Goal: Task Accomplishment & Management: Manage account settings

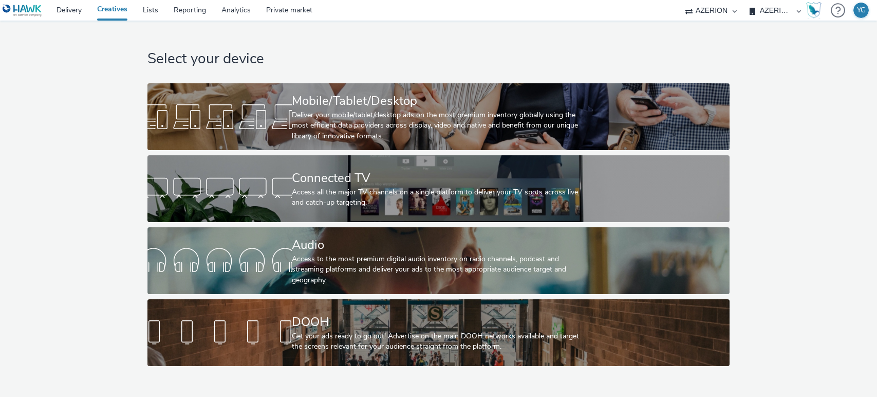
select select "ac009755-aa48-4799-8050-7a339a378eb8"
select select "79162ed7-0017-4339-93b0-3399b708648f"
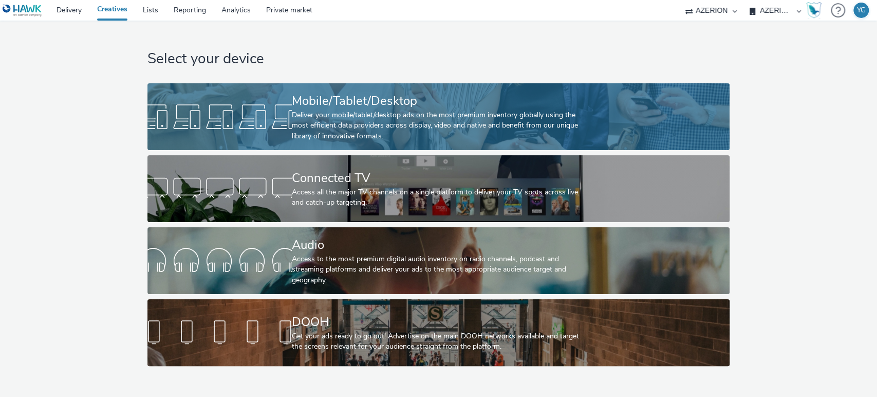
click at [397, 104] on div "Mobile/Tablet/Desktop" at bounding box center [436, 101] width 289 height 18
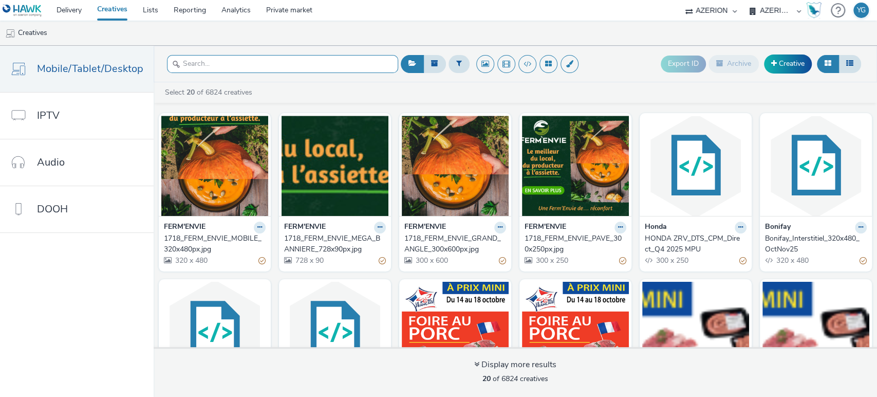
click at [226, 64] on input "text" at bounding box center [282, 64] width 231 height 18
paste input "ISG NANTES_Oct25_Interstitial_320x480"
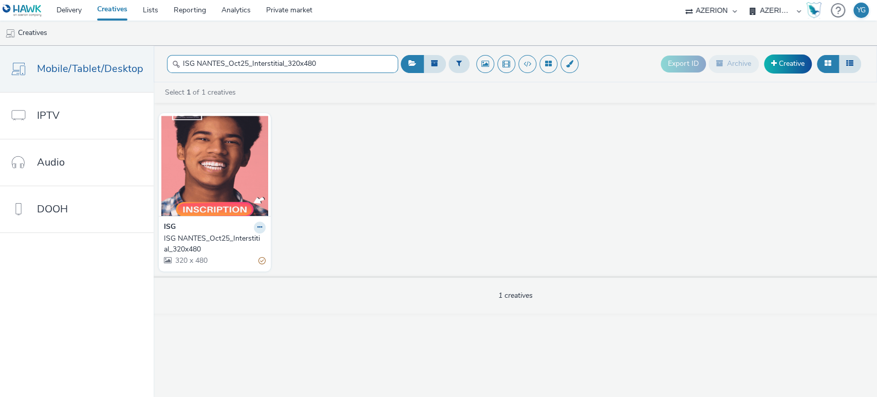
drag, startPoint x: 323, startPoint y: 65, endPoint x: 247, endPoint y: 65, distance: 76.1
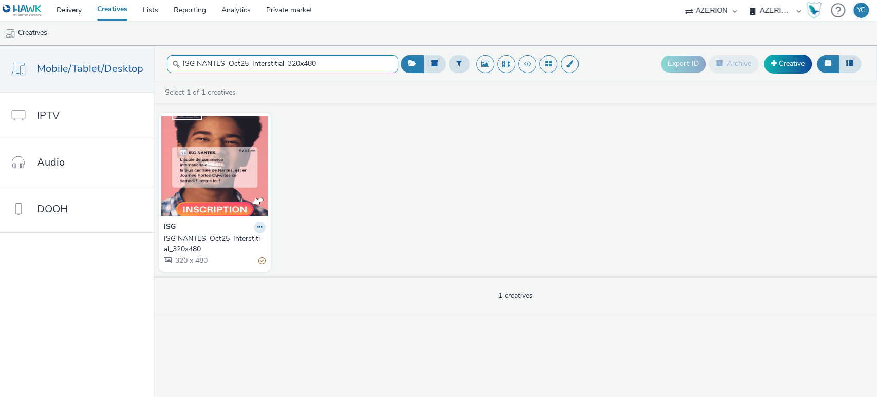
click at [247, 65] on input "ISG NANTES_Oct25_Interstitial_320x480" at bounding box center [282, 64] width 231 height 18
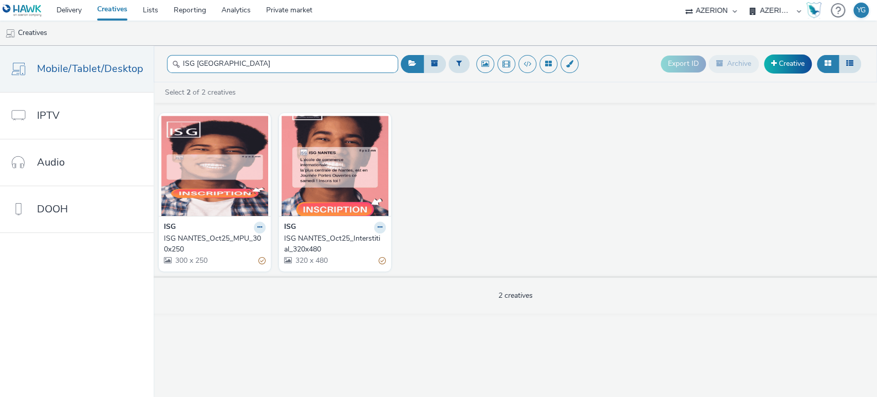
type input "ISG [GEOGRAPHIC_DATA]"
click at [199, 237] on div "ISG NANTES_Oct25_MPU_300x250" at bounding box center [213, 243] width 98 height 21
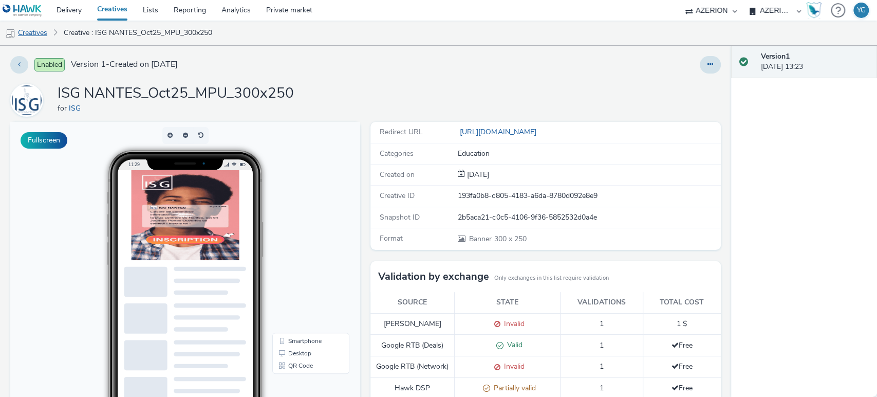
click at [41, 33] on link "Creatives" at bounding box center [26, 33] width 52 height 25
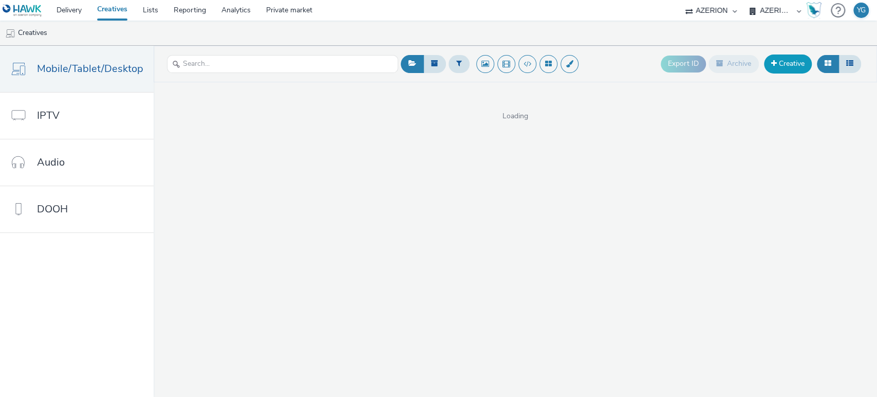
click at [802, 59] on link "Creative" at bounding box center [788, 63] width 48 height 19
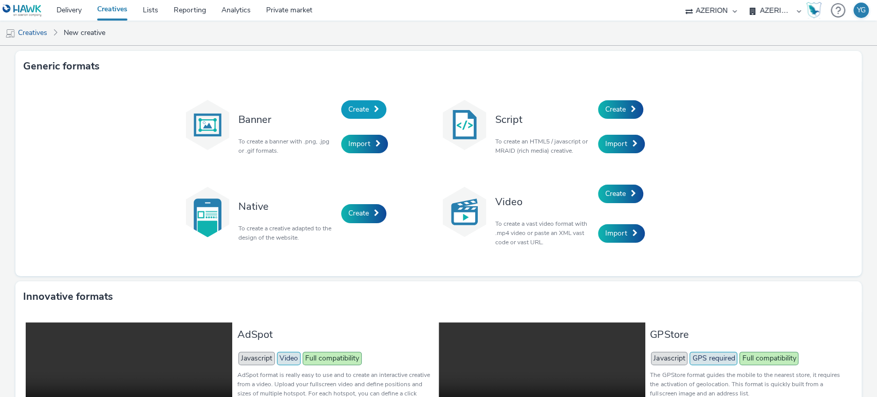
click at [366, 109] on link "Create" at bounding box center [363, 109] width 45 height 19
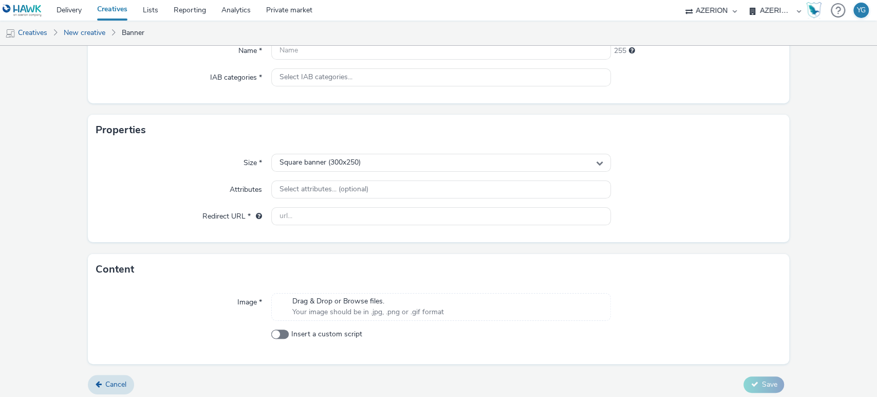
scroll to position [138, 0]
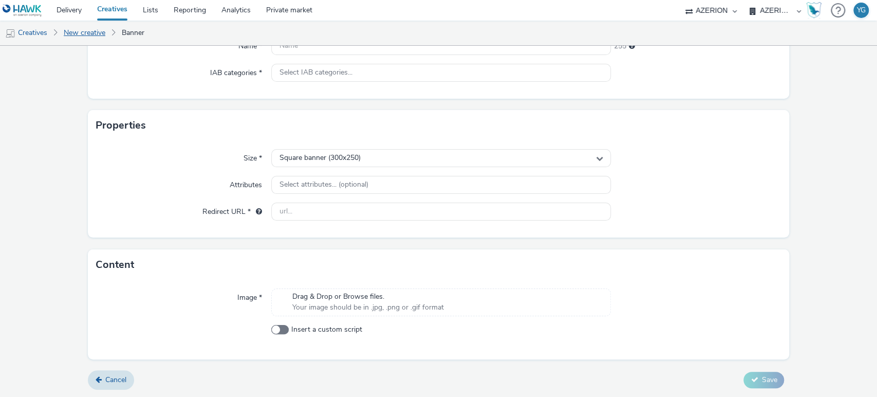
click at [93, 32] on link "New creative" at bounding box center [85, 33] width 52 height 25
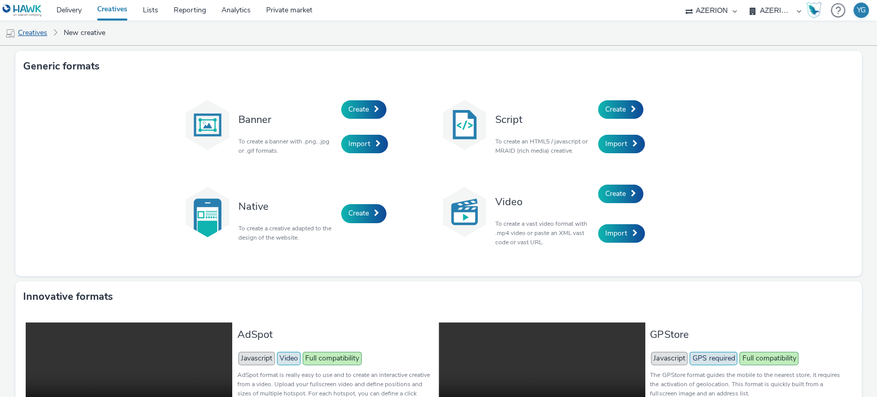
click at [29, 36] on link "Creatives" at bounding box center [26, 33] width 52 height 25
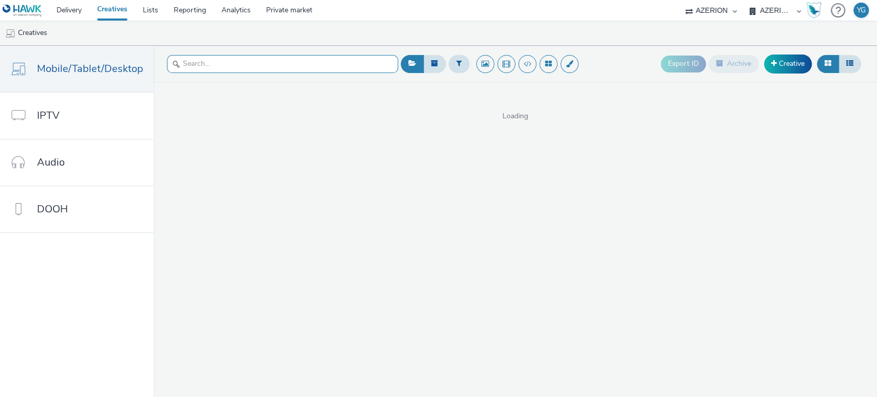
click at [347, 67] on input "text" at bounding box center [282, 64] width 231 height 18
type input "ISG"
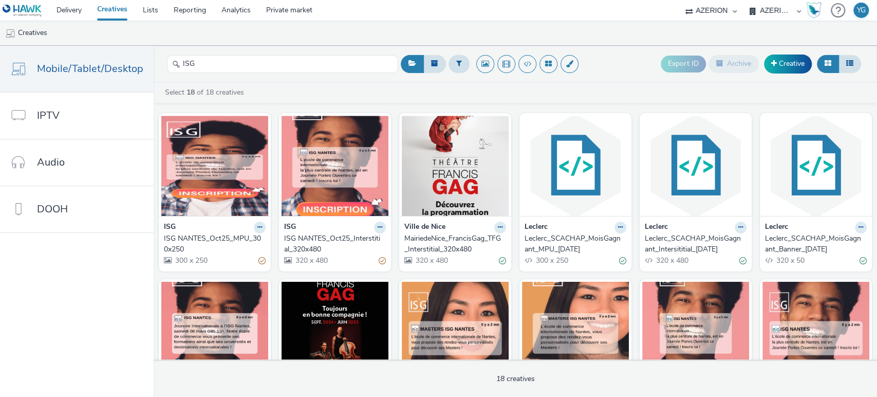
click at [344, 242] on div "ISG NANTES_Oct25_Interstitial_320x480" at bounding box center [333, 243] width 98 height 21
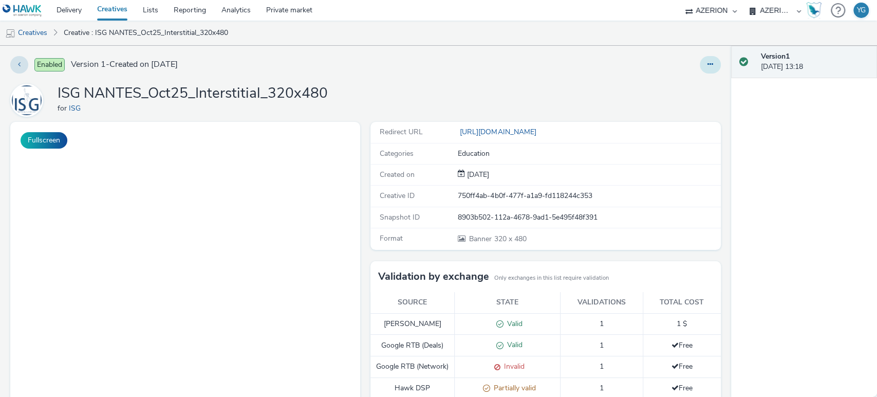
click at [700, 67] on button at bounding box center [710, 64] width 21 height 17
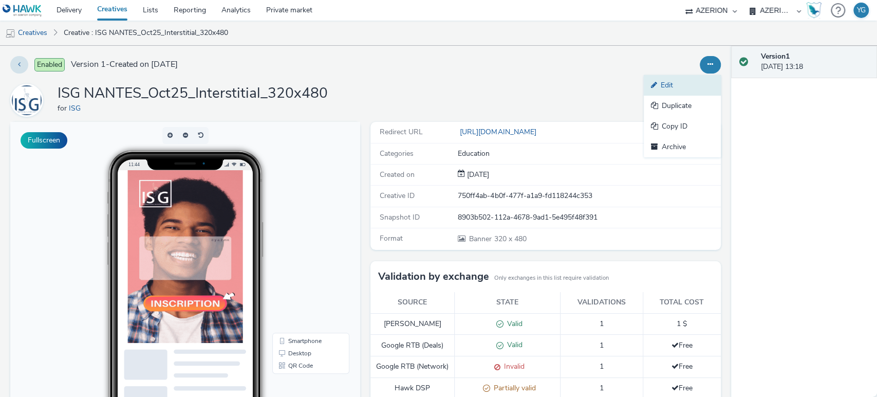
click at [679, 90] on link "Edit" at bounding box center [682, 85] width 77 height 21
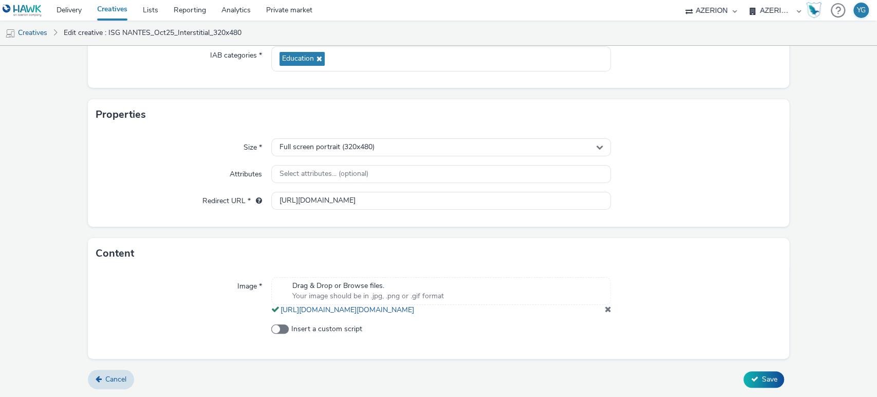
scroll to position [166, 0]
click at [605, 309] on span at bounding box center [608, 309] width 7 height 8
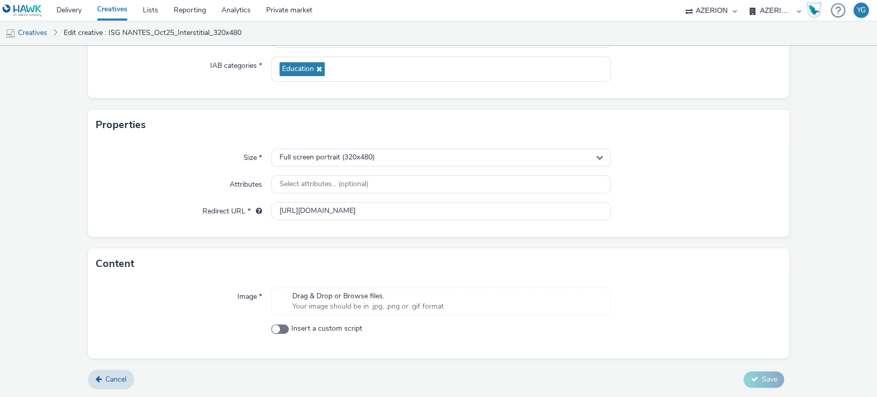
scroll to position [144, 0]
click at [400, 303] on span "Your image should be in .jpg, .png or .gif format" at bounding box center [368, 307] width 152 height 10
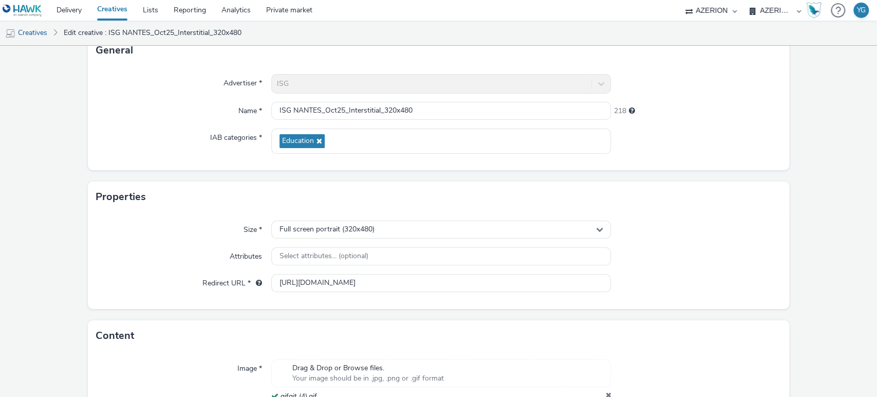
scroll to position [30, 0]
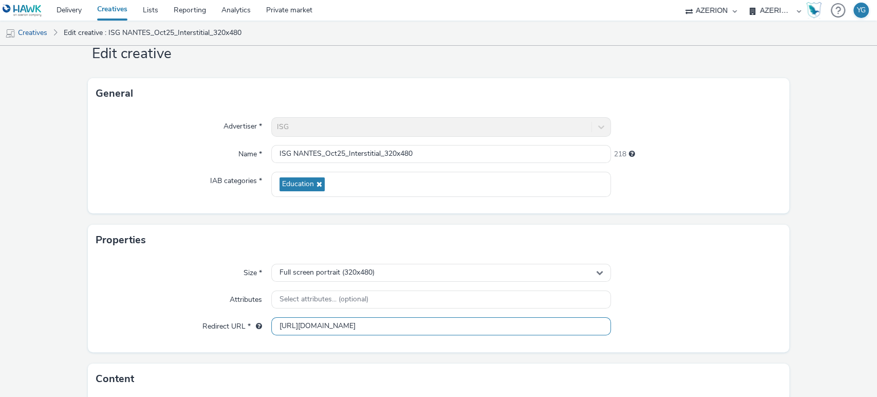
drag, startPoint x: 411, startPoint y: 328, endPoint x: 228, endPoint y: 326, distance: 183.5
click at [228, 326] on div "Redirect URL * [URL][DOMAIN_NAME]" at bounding box center [439, 326] width 686 height 19
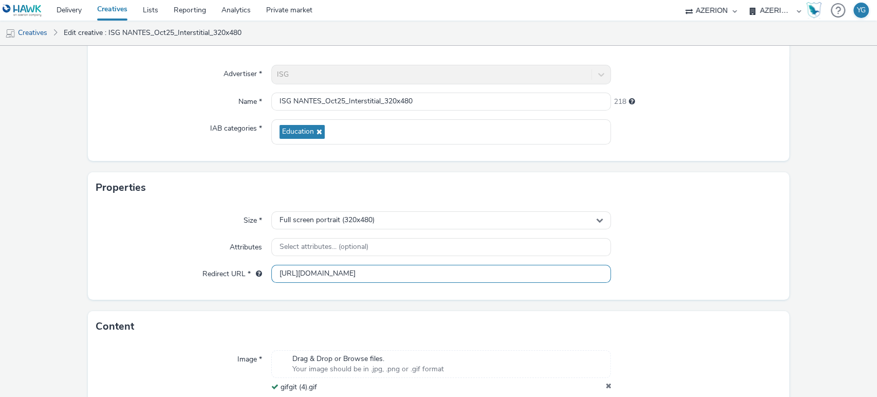
scroll to position [159, 0]
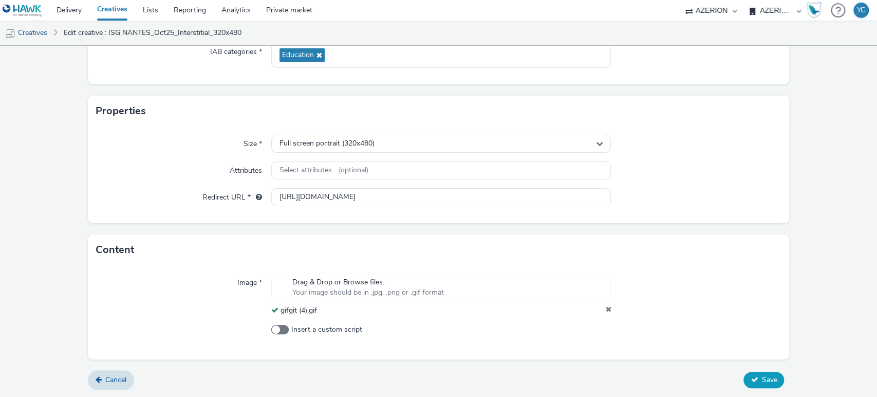
click at [762, 375] on span "Save" at bounding box center [769, 380] width 15 height 10
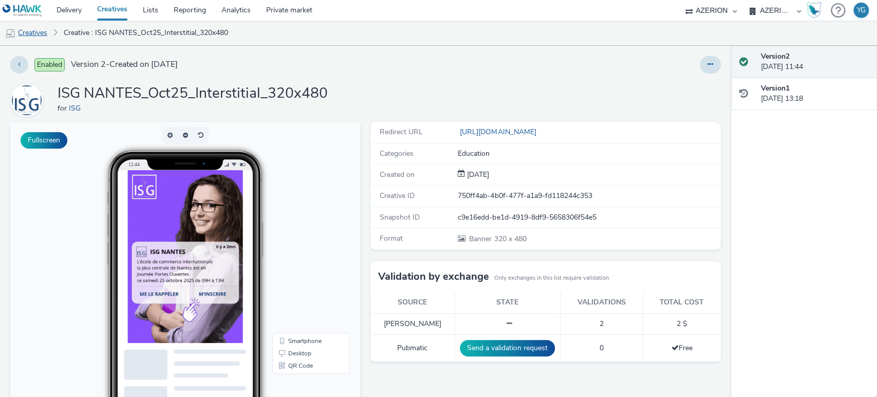
click at [46, 34] on link "Creatives" at bounding box center [26, 33] width 52 height 25
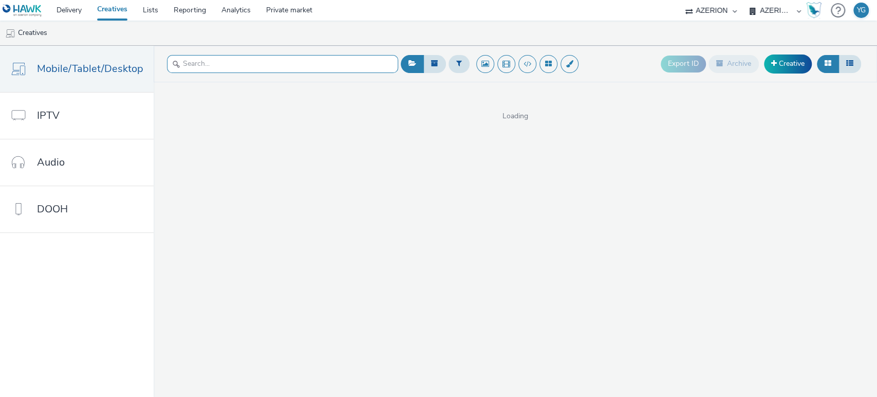
click at [304, 65] on input "text" at bounding box center [282, 64] width 231 height 18
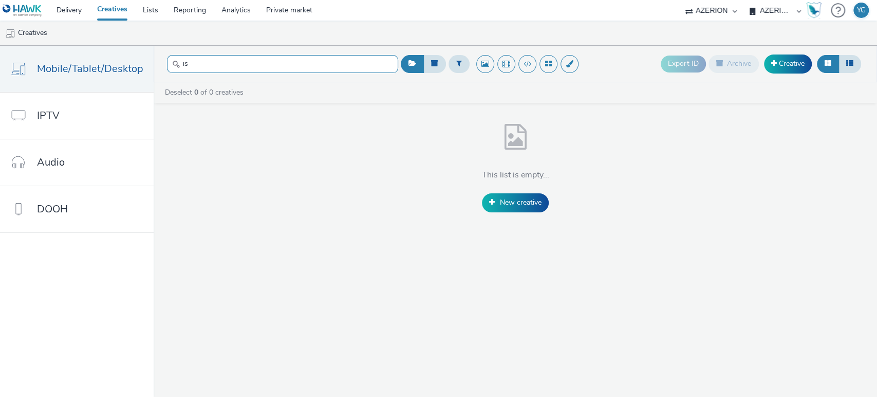
type input "ı"
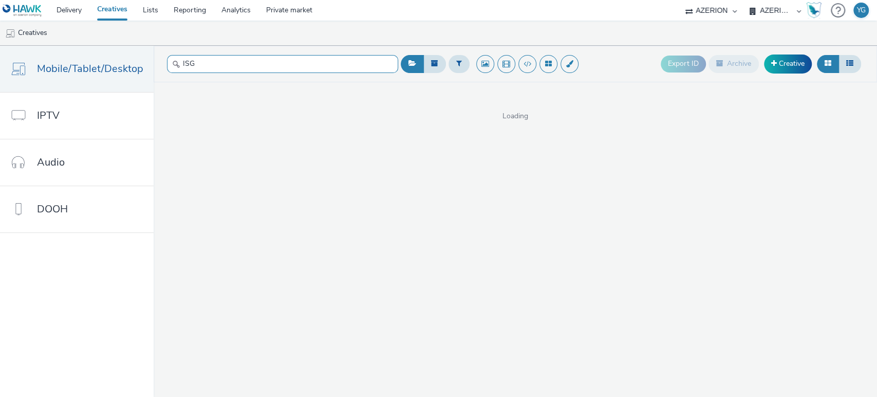
type input "ISG"
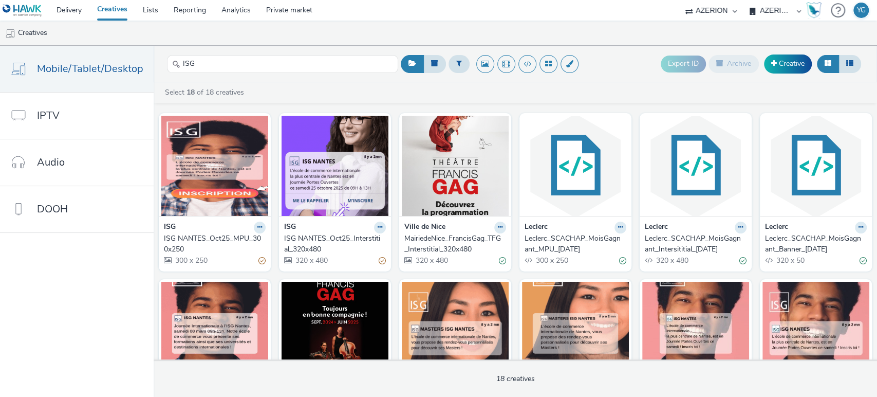
click at [228, 238] on div "ISG NANTES_Oct25_MPU_300x250" at bounding box center [213, 243] width 98 height 21
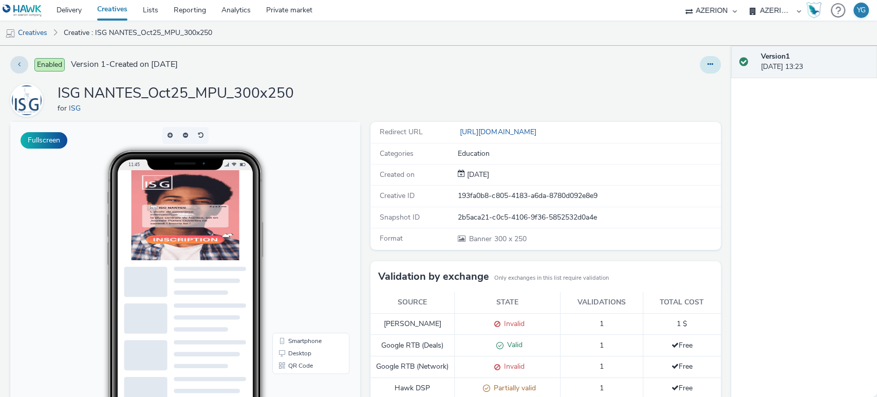
click at [708, 63] on icon at bounding box center [711, 64] width 6 height 7
click at [685, 81] on link "Edit" at bounding box center [682, 85] width 77 height 21
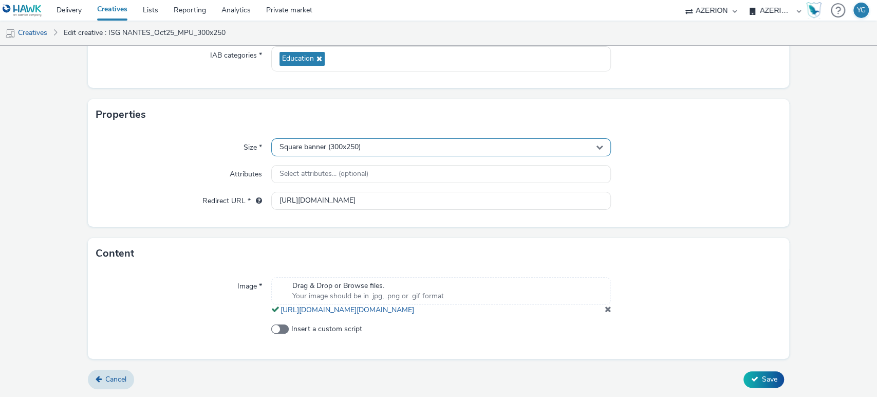
scroll to position [166, 0]
click at [598, 311] on div "Drag & Drop or Browse files. Your image should be in .jpg, .png or .gif format …" at bounding box center [441, 296] width 340 height 38
click at [605, 309] on span at bounding box center [608, 309] width 7 height 8
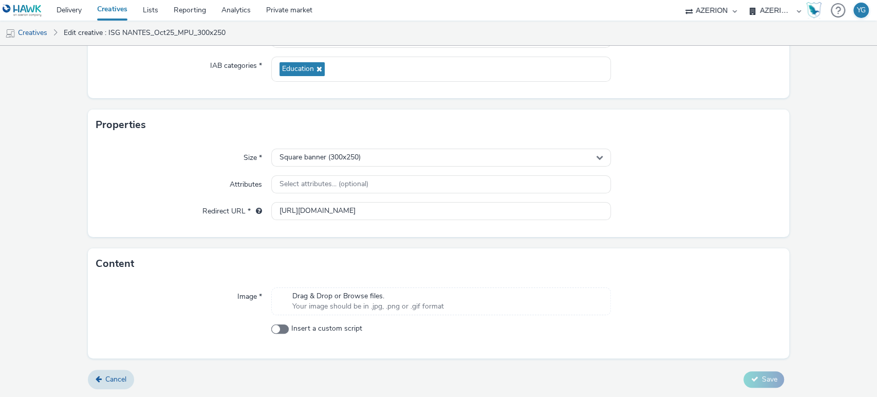
scroll to position [144, 0]
click at [378, 301] on span "Drag & Drop or Browse files." at bounding box center [368, 297] width 152 height 10
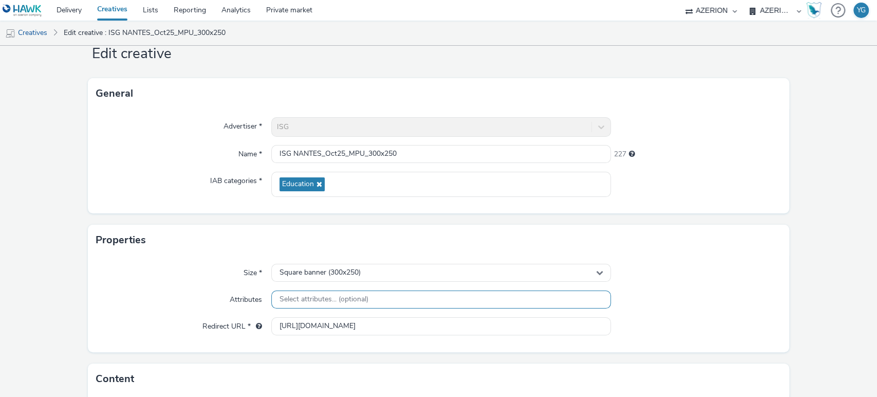
scroll to position [159, 0]
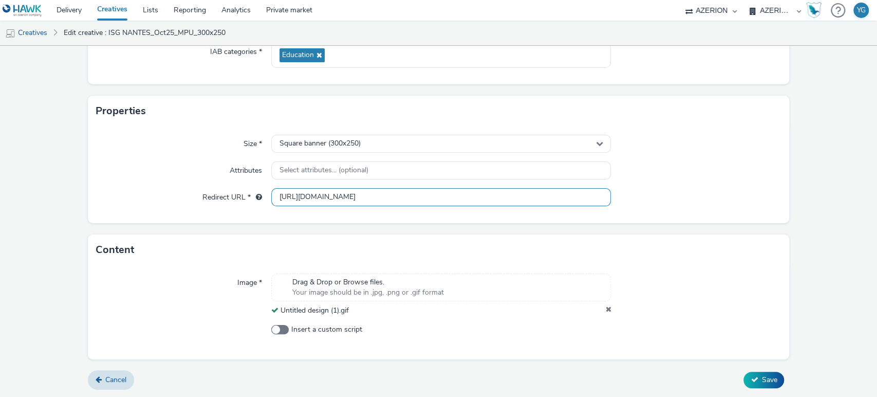
drag, startPoint x: 421, startPoint y: 199, endPoint x: 235, endPoint y: 199, distance: 186.1
click at [235, 199] on div "Redirect URL * [URL][DOMAIN_NAME]" at bounding box center [439, 197] width 686 height 19
click at [762, 377] on span "Save" at bounding box center [769, 380] width 15 height 10
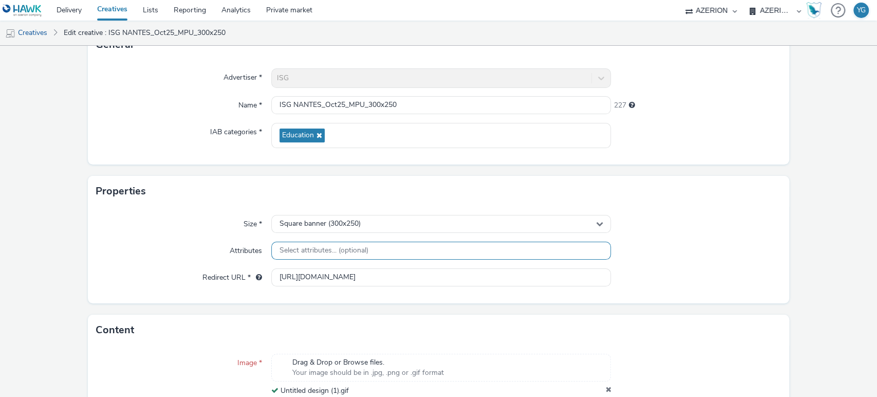
scroll to position [0, 0]
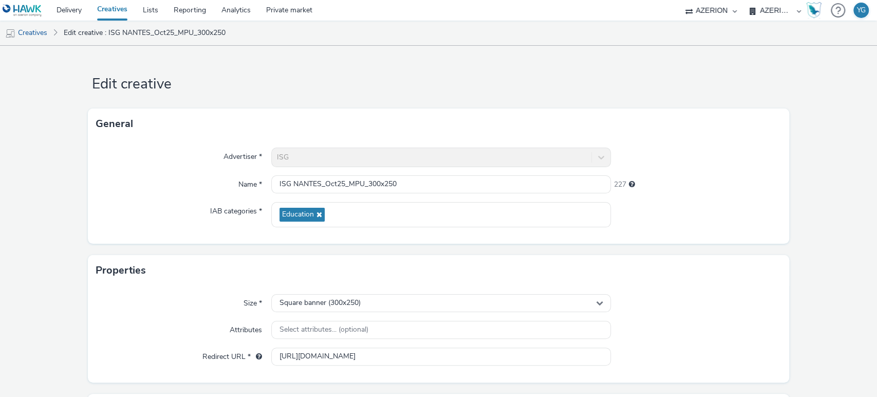
drag, startPoint x: 42, startPoint y: 32, endPoint x: 133, endPoint y: 32, distance: 90.5
click at [42, 32] on link "Creatives" at bounding box center [26, 33] width 52 height 25
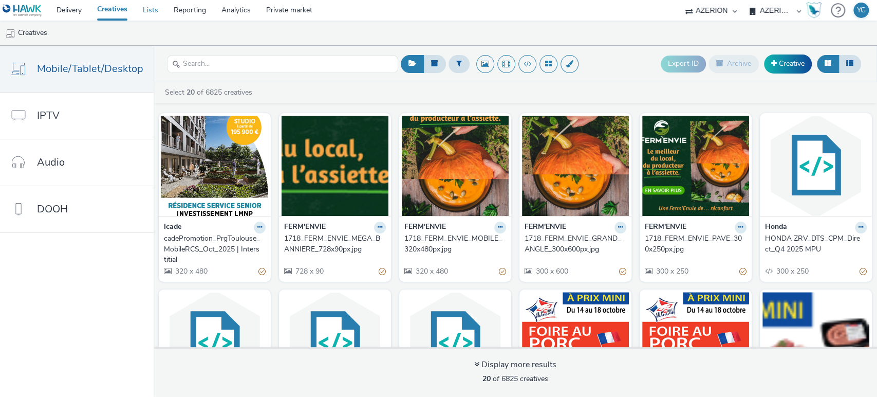
click at [151, 5] on link "Lists" at bounding box center [150, 10] width 31 height 21
